Goal: Information Seeking & Learning: Learn about a topic

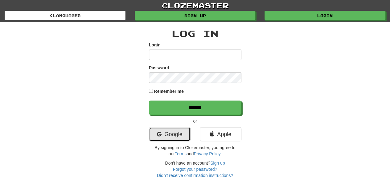
click at [172, 129] on link "Google" at bounding box center [170, 134] width 42 height 14
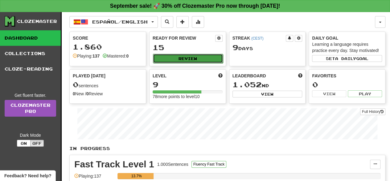
click at [203, 61] on button "Review" at bounding box center [188, 58] width 70 height 9
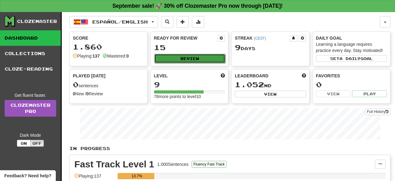
select select "**"
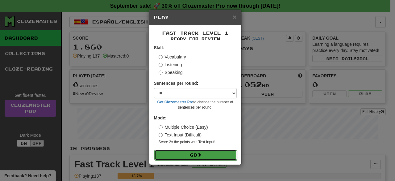
click at [222, 156] on button "Go" at bounding box center [195, 154] width 83 height 10
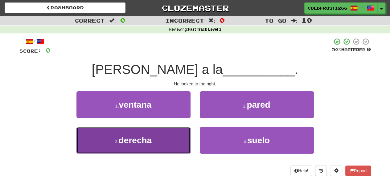
click at [171, 149] on button "3 . derecha" at bounding box center [134, 140] width 114 height 27
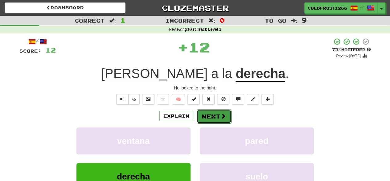
click at [228, 112] on button "Next" at bounding box center [214, 116] width 35 height 14
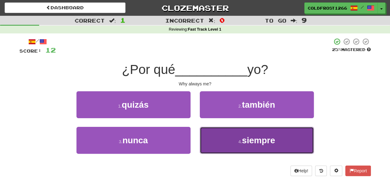
click at [304, 137] on button "4 . siempre" at bounding box center [257, 140] width 114 height 27
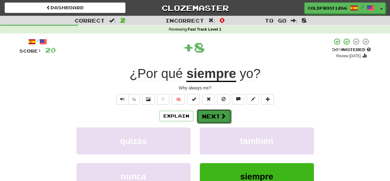
click at [224, 110] on button "Next" at bounding box center [214, 116] width 35 height 14
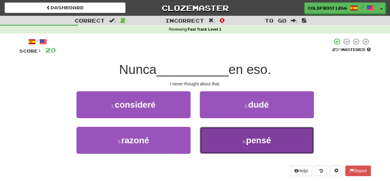
click at [256, 139] on span "pensé" at bounding box center [258, 140] width 25 height 10
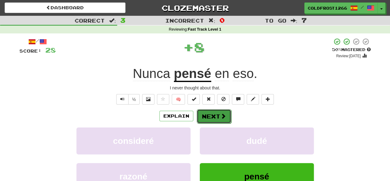
click at [218, 115] on button "Next" at bounding box center [214, 116] width 35 height 14
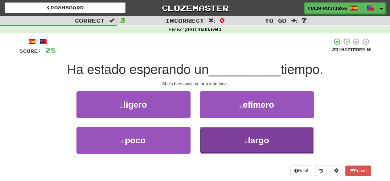
click at [287, 132] on button "4 . largo" at bounding box center [257, 140] width 114 height 27
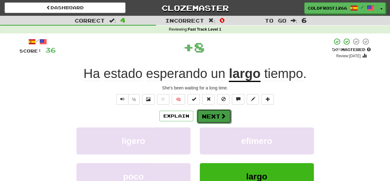
click at [224, 114] on span at bounding box center [224, 116] width 6 height 6
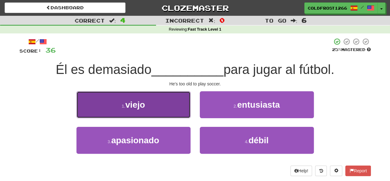
click at [112, 98] on button "1 . viejo" at bounding box center [134, 104] width 114 height 27
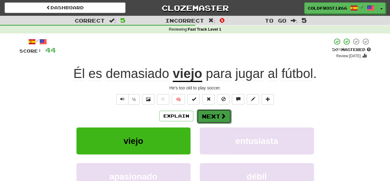
click at [214, 115] on button "Next" at bounding box center [214, 116] width 35 height 14
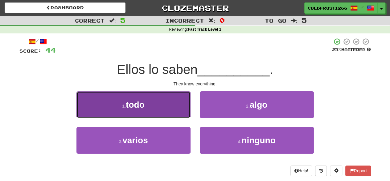
click at [170, 94] on button "1 . todo" at bounding box center [134, 104] width 114 height 27
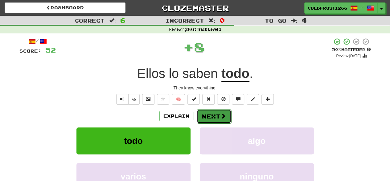
click at [217, 113] on button "Next" at bounding box center [214, 116] width 35 height 14
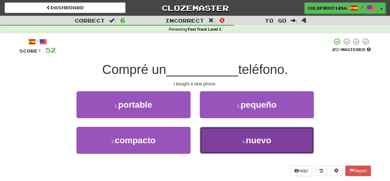
click at [226, 149] on button "4 . nuevo" at bounding box center [257, 140] width 114 height 27
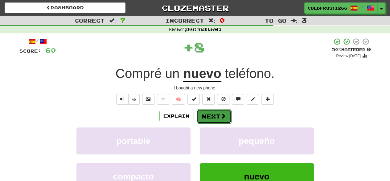
click at [223, 119] on button "Next" at bounding box center [214, 116] width 35 height 14
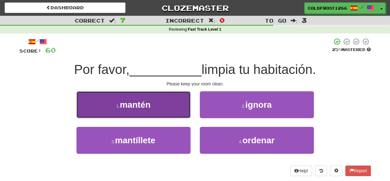
click at [176, 99] on button "1 . mantén" at bounding box center [134, 104] width 114 height 27
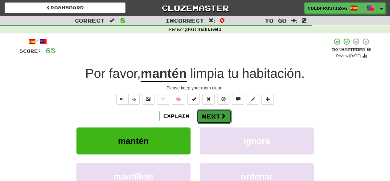
click at [221, 115] on span at bounding box center [224, 116] width 6 height 6
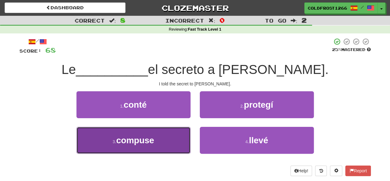
click at [174, 139] on button "3 . compuse" at bounding box center [134, 140] width 114 height 27
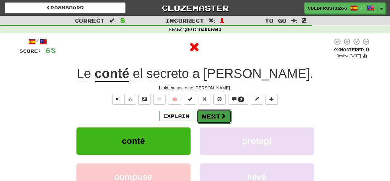
click at [211, 119] on button "Next" at bounding box center [214, 116] width 35 height 14
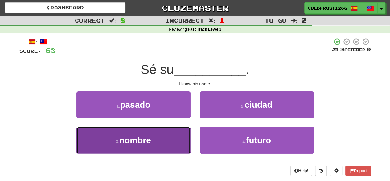
click at [161, 148] on button "3 . nombre" at bounding box center [134, 140] width 114 height 27
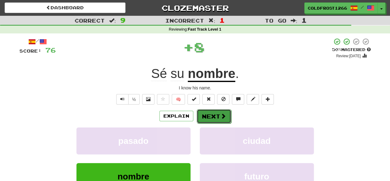
click at [225, 113] on span at bounding box center [224, 116] width 6 height 6
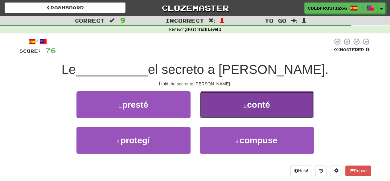
click at [244, 98] on button "2 . conté" at bounding box center [257, 104] width 114 height 27
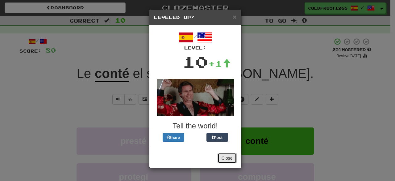
click at [225, 158] on button "Close" at bounding box center [227, 157] width 19 height 10
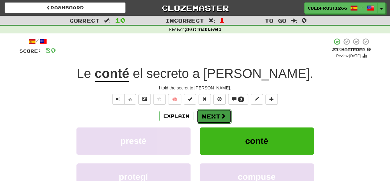
click at [222, 118] on span at bounding box center [224, 116] width 6 height 6
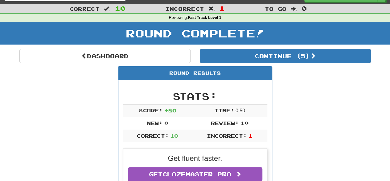
scroll to position [12, 0]
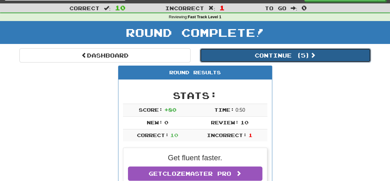
click at [246, 60] on button "Continue ( 5 )" at bounding box center [285, 55] width 171 height 14
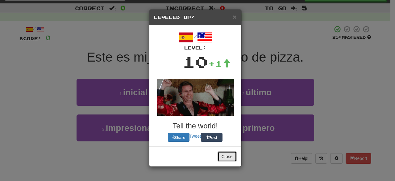
click at [228, 158] on button "Close" at bounding box center [227, 156] width 19 height 10
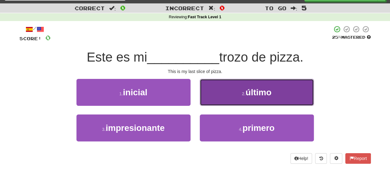
click at [243, 85] on button "2 . último" at bounding box center [257, 92] width 114 height 27
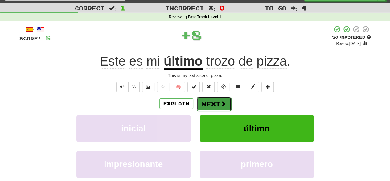
click at [217, 99] on button "Next" at bounding box center [214, 104] width 35 height 14
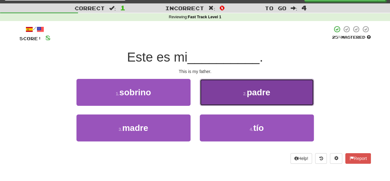
click at [238, 97] on button "2 . padre" at bounding box center [257, 92] width 114 height 27
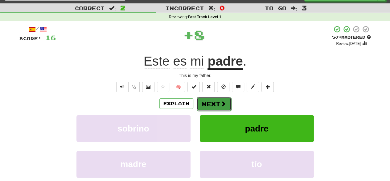
click at [212, 101] on button "Next" at bounding box center [214, 104] width 35 height 14
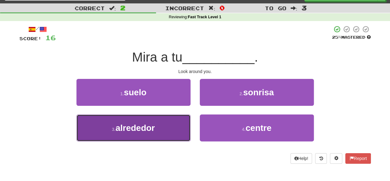
click at [182, 134] on button "3 . alrededor" at bounding box center [134, 127] width 114 height 27
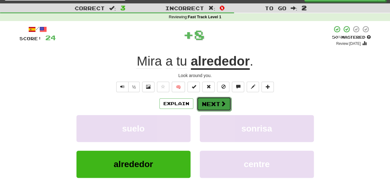
click at [214, 108] on button "Next" at bounding box center [214, 104] width 35 height 14
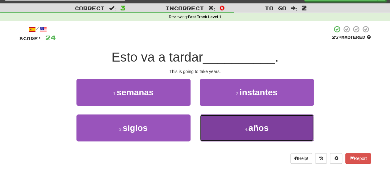
click at [271, 123] on button "4 . años" at bounding box center [257, 127] width 114 height 27
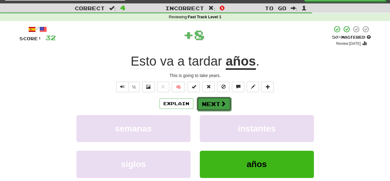
click at [221, 102] on span at bounding box center [224, 104] width 6 height 6
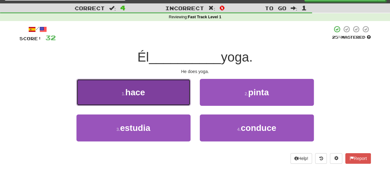
click at [160, 84] on button "1 . hace" at bounding box center [134, 92] width 114 height 27
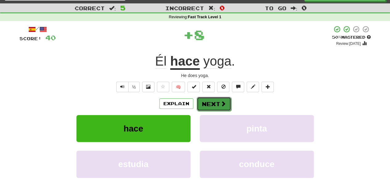
click at [212, 103] on button "Next" at bounding box center [214, 104] width 35 height 14
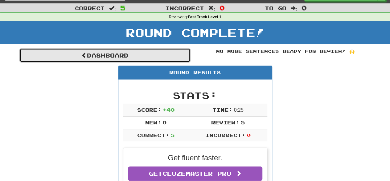
click at [149, 56] on link "Dashboard" at bounding box center [104, 55] width 171 height 14
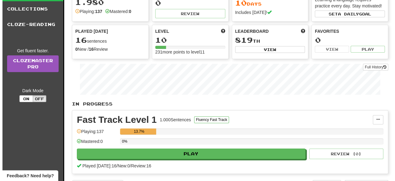
scroll to position [66, 0]
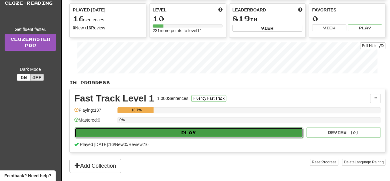
click at [214, 131] on button "Play" at bounding box center [189, 132] width 229 height 10
select select "**"
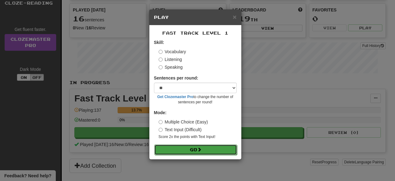
click at [203, 152] on button "Go" at bounding box center [195, 149] width 83 height 10
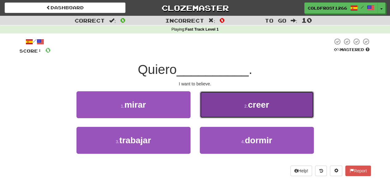
click at [236, 113] on button "2 . creer" at bounding box center [257, 104] width 114 height 27
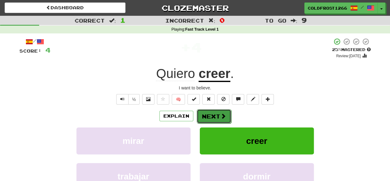
click at [214, 113] on button "Next" at bounding box center [214, 116] width 35 height 14
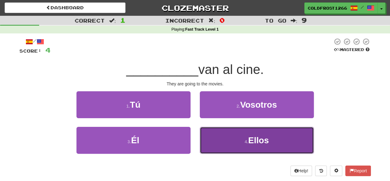
click at [245, 138] on button "4 . Ellos" at bounding box center [257, 140] width 114 height 27
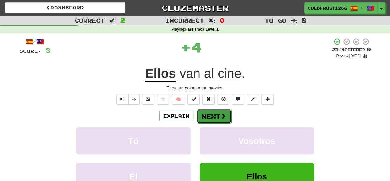
click at [217, 114] on button "Next" at bounding box center [214, 116] width 35 height 14
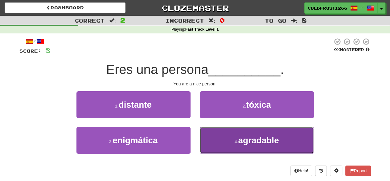
click at [217, 151] on button "4 . agradable" at bounding box center [257, 140] width 114 height 27
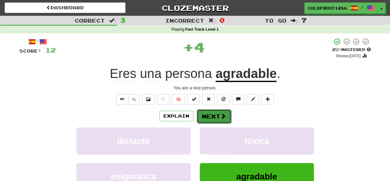
click at [220, 120] on button "Next" at bounding box center [214, 116] width 35 height 14
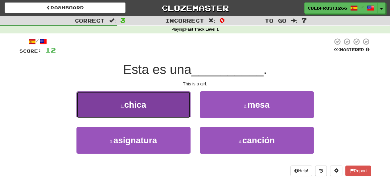
click at [178, 95] on button "1 . chica" at bounding box center [134, 104] width 114 height 27
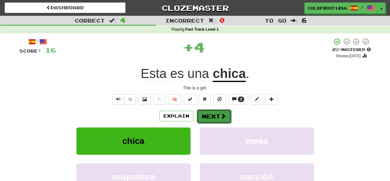
click at [210, 115] on button "Next" at bounding box center [214, 116] width 35 height 14
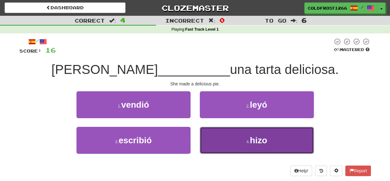
click at [239, 145] on button "4 . hizo" at bounding box center [257, 140] width 114 height 27
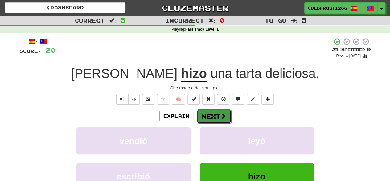
click at [221, 114] on span at bounding box center [224, 116] width 6 height 6
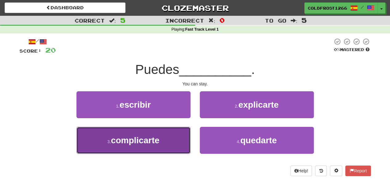
click at [190, 135] on button "3 . complicarte" at bounding box center [134, 140] width 114 height 27
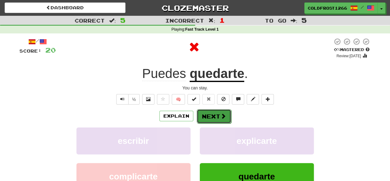
click at [213, 117] on button "Next" at bounding box center [214, 116] width 35 height 14
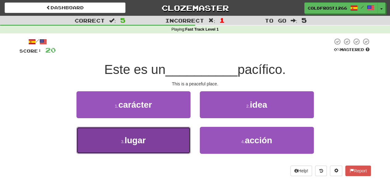
click at [182, 139] on button "3 . lugar" at bounding box center [134, 140] width 114 height 27
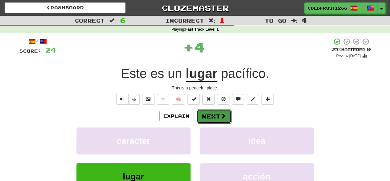
click at [218, 118] on button "Next" at bounding box center [214, 116] width 35 height 14
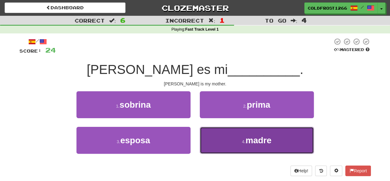
click at [250, 144] on span "madre" at bounding box center [259, 140] width 26 height 10
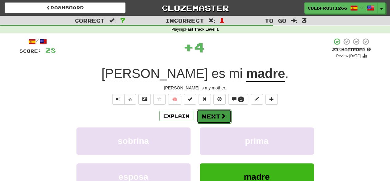
click at [226, 116] on button "Next" at bounding box center [214, 116] width 35 height 14
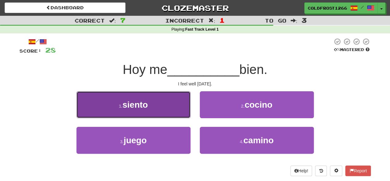
click at [179, 110] on button "1 . siento" at bounding box center [134, 104] width 114 height 27
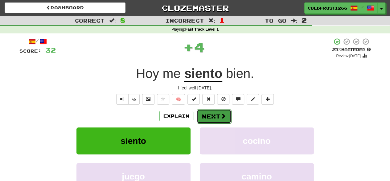
click at [217, 115] on button "Next" at bounding box center [214, 116] width 35 height 14
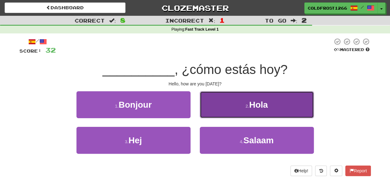
click at [228, 96] on button "2 . Hola" at bounding box center [257, 104] width 114 height 27
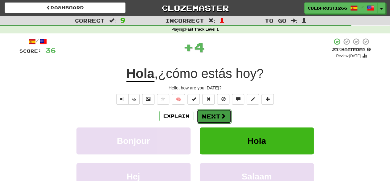
click at [222, 114] on span at bounding box center [224, 116] width 6 height 6
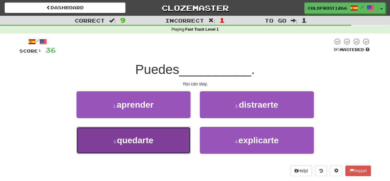
click at [173, 132] on button "3 . quedarte" at bounding box center [134, 140] width 114 height 27
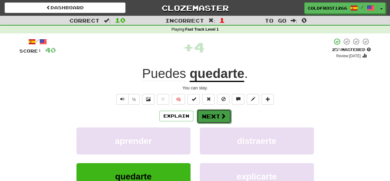
click at [216, 114] on button "Next" at bounding box center [214, 116] width 35 height 14
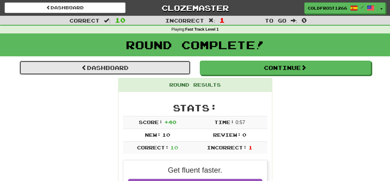
click at [154, 72] on link "Dashboard" at bounding box center [104, 67] width 171 height 14
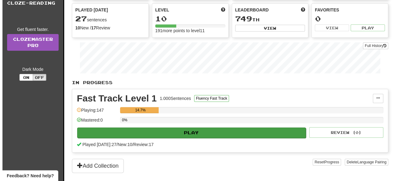
scroll to position [66, 0]
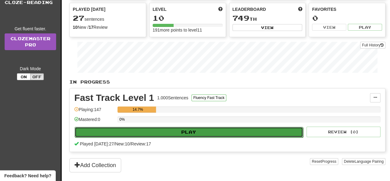
click at [268, 133] on button "Play" at bounding box center [189, 132] width 229 height 10
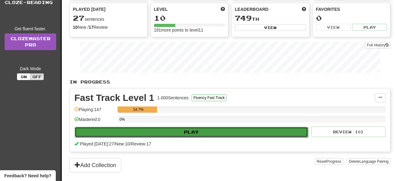
select select "**"
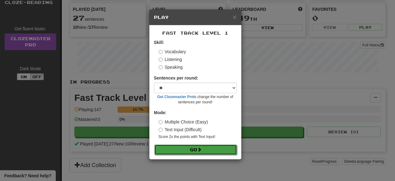
click at [224, 151] on button "Go" at bounding box center [195, 149] width 83 height 10
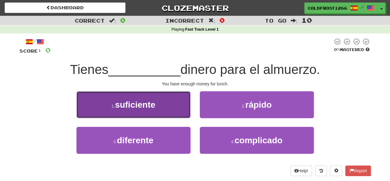
click at [127, 109] on button "1 . suficiente" at bounding box center [134, 104] width 114 height 27
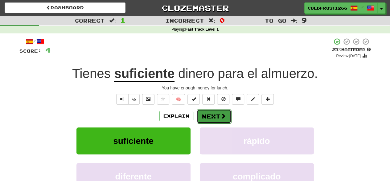
click at [215, 115] on button "Next" at bounding box center [214, 116] width 35 height 14
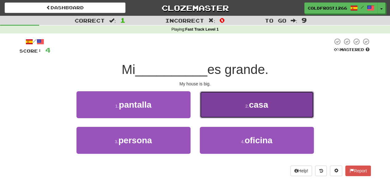
click at [259, 96] on button "2 . casa" at bounding box center [257, 104] width 114 height 27
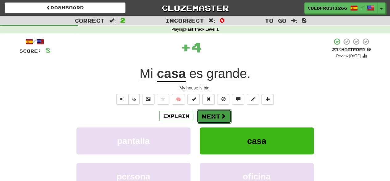
click at [223, 116] on span at bounding box center [224, 116] width 6 height 6
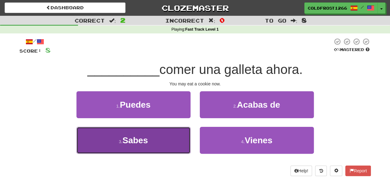
click at [185, 138] on button "3 . [GEOGRAPHIC_DATA]" at bounding box center [134, 140] width 114 height 27
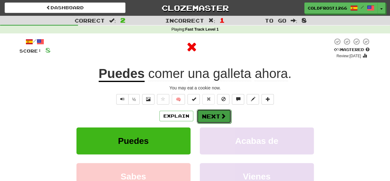
click at [225, 114] on button "Next" at bounding box center [214, 116] width 35 height 14
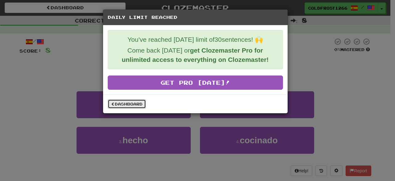
click at [123, 100] on link "Dashboard" at bounding box center [127, 103] width 38 height 9
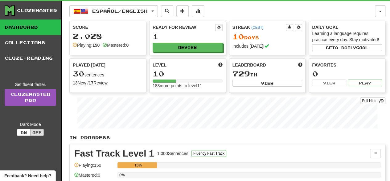
scroll to position [11, 0]
